Goal: Task Accomplishment & Management: Manage account settings

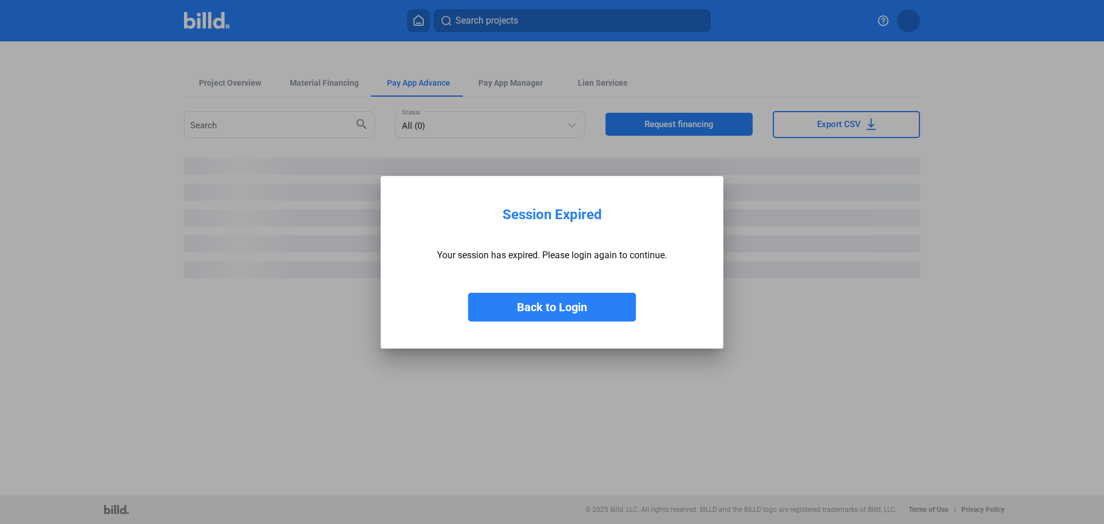
click at [551, 306] on button "Back to Login" at bounding box center [552, 307] width 168 height 29
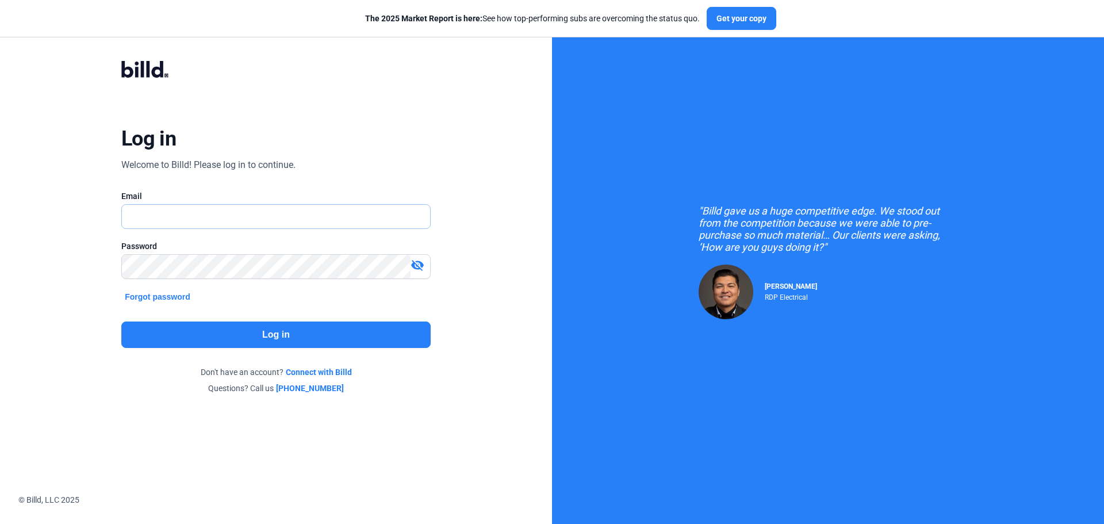
type input "[EMAIL_ADDRESS][DOMAIN_NAME]"
click at [264, 340] on button "Log in" at bounding box center [275, 334] width 309 height 26
